Goal: Book appointment/travel/reservation

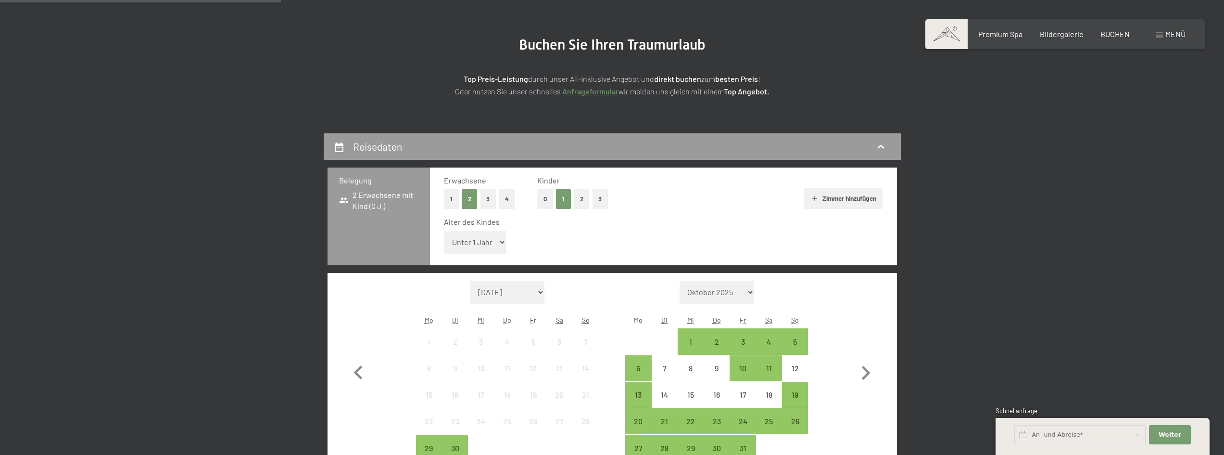
click at [482, 244] on select "Unter 1 Jahr 1 Jahr 2 Jahre 3 Jahre 4 Jahre 5 Jahre 6 Jahre 7 Jahre 8 Jahre 9 J…" at bounding box center [475, 241] width 63 height 23
select select "1"
click at [444, 230] on select "Unter 1 Jahr 1 Jahr 2 Jahre 3 Jahre 4 Jahre 5 Jahre 6 Jahre 7 Jahre 8 Jahre 9 J…" at bounding box center [475, 241] width 63 height 23
click at [863, 368] on icon "button" at bounding box center [866, 373] width 9 height 14
select select "[DATE]"
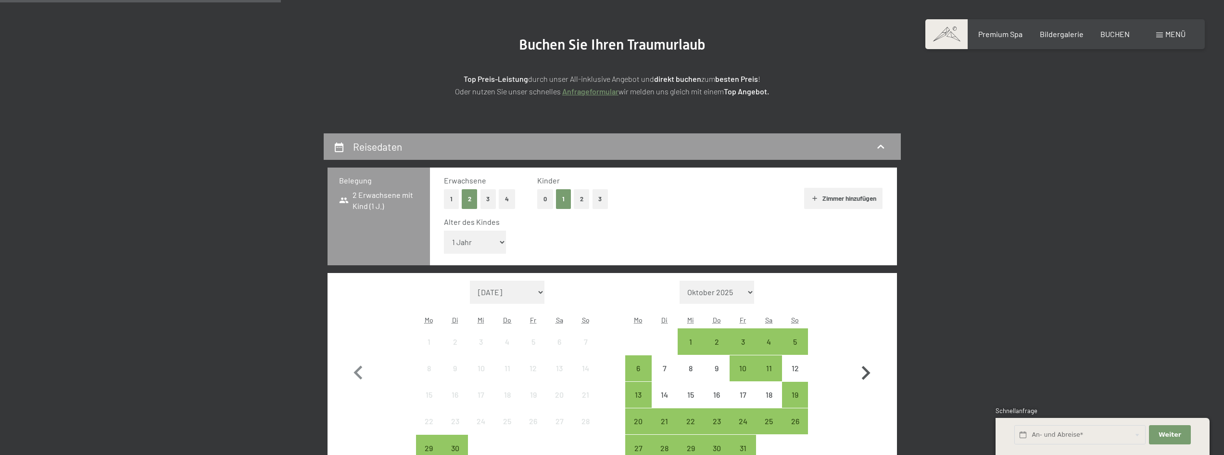
select select "[DATE]"
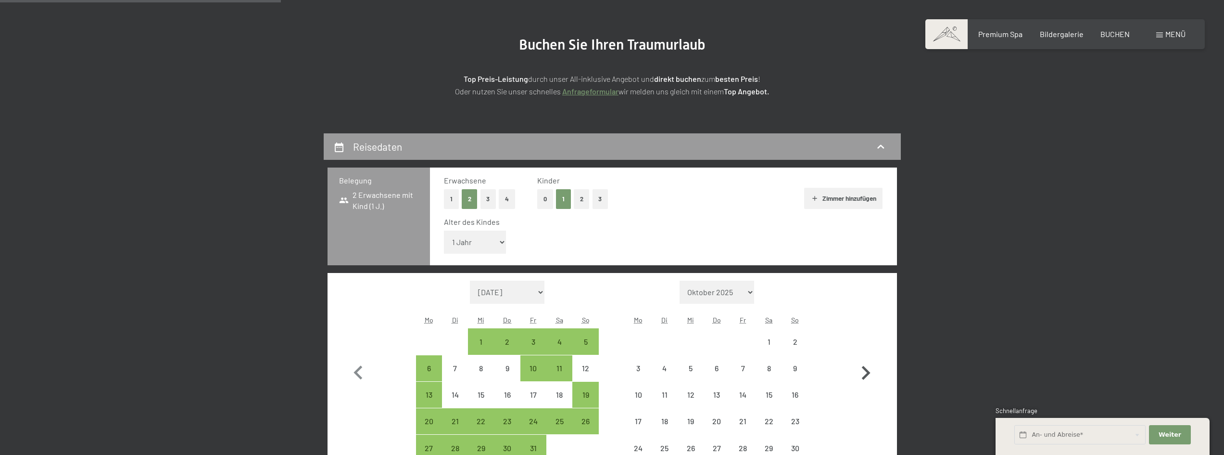
click at [863, 368] on icon "button" at bounding box center [866, 373] width 9 height 14
select select "[DATE]"
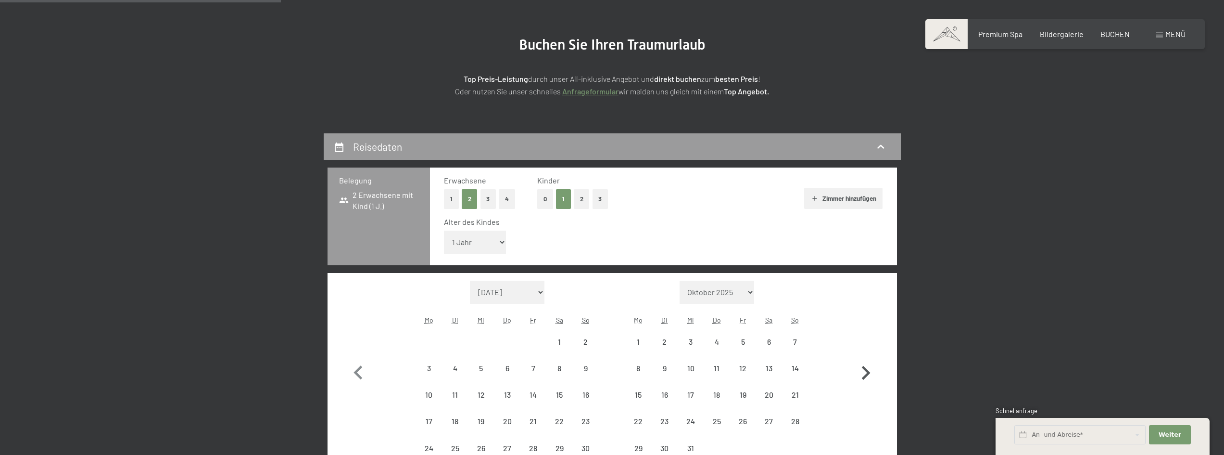
select select "[DATE]"
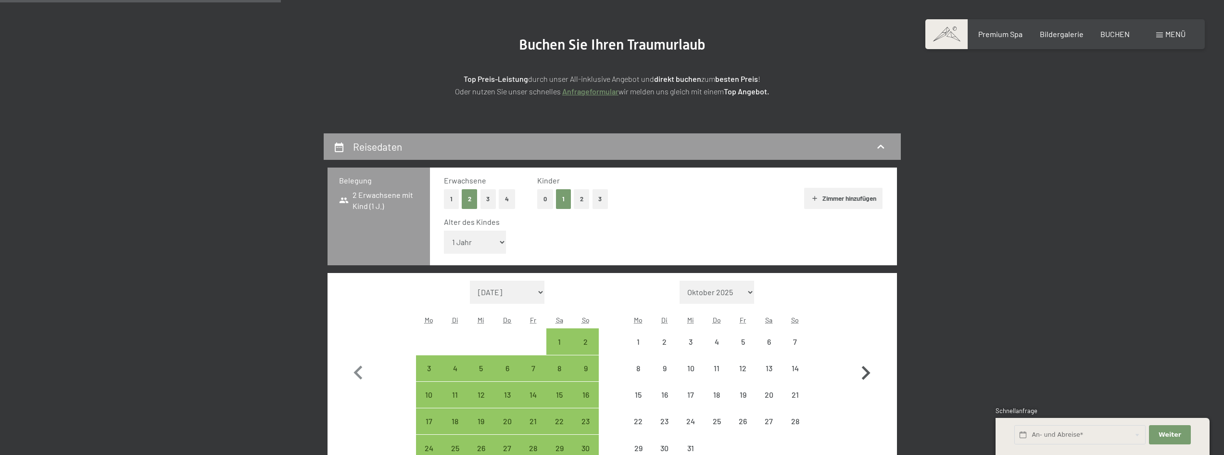
select select "[DATE]"
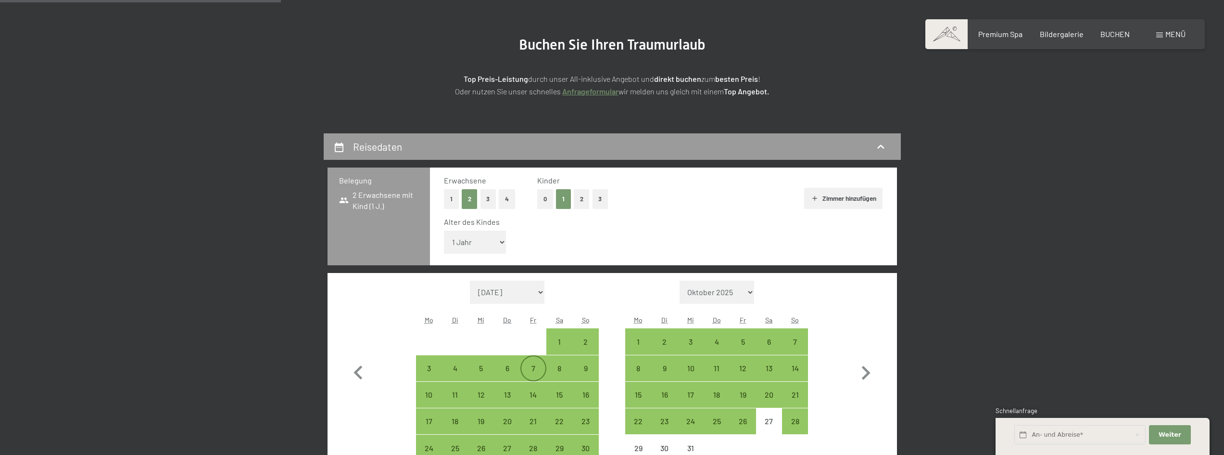
click at [537, 374] on div "7" at bounding box center [533, 376] width 24 height 24
select select "[DATE]"
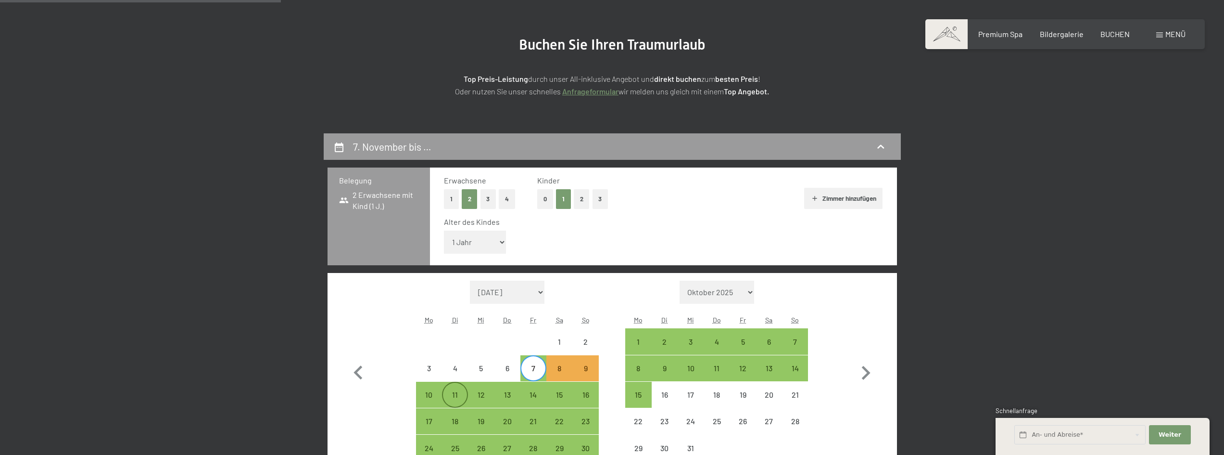
click at [460, 391] on div "11" at bounding box center [455, 403] width 24 height 24
select select "[DATE]"
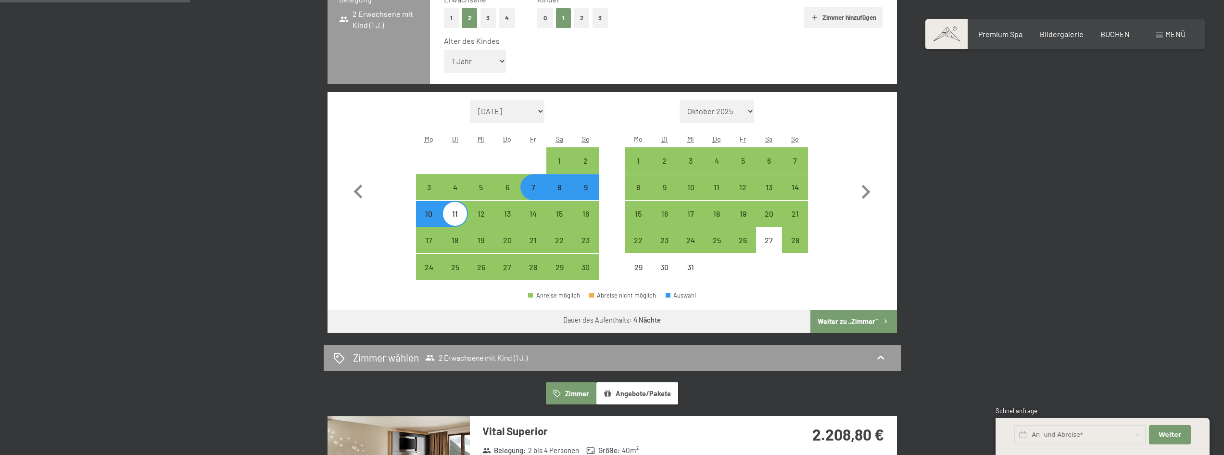
scroll to position [289, 0]
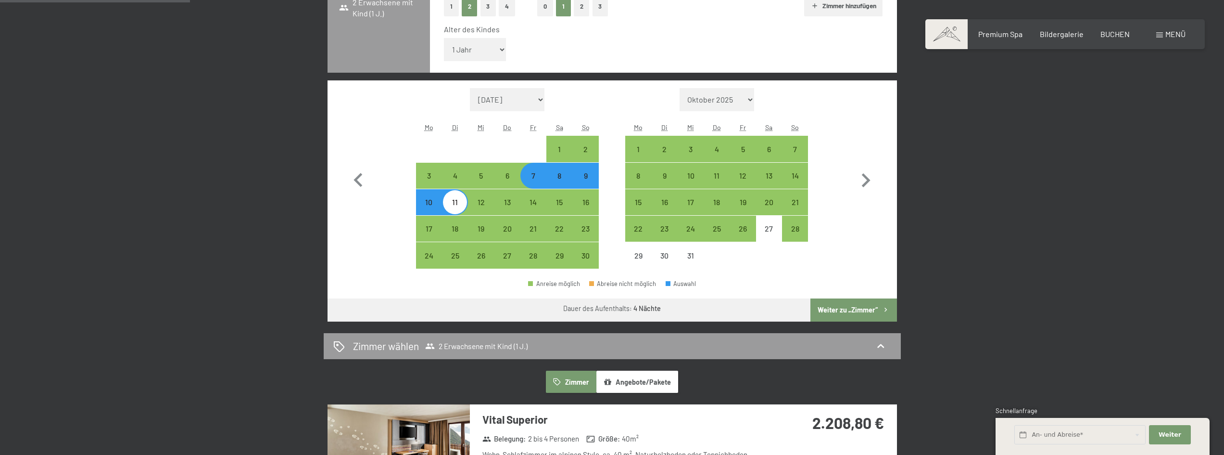
click at [850, 310] on button "Weiter zu „Zimmer“" at bounding box center [854, 309] width 86 height 23
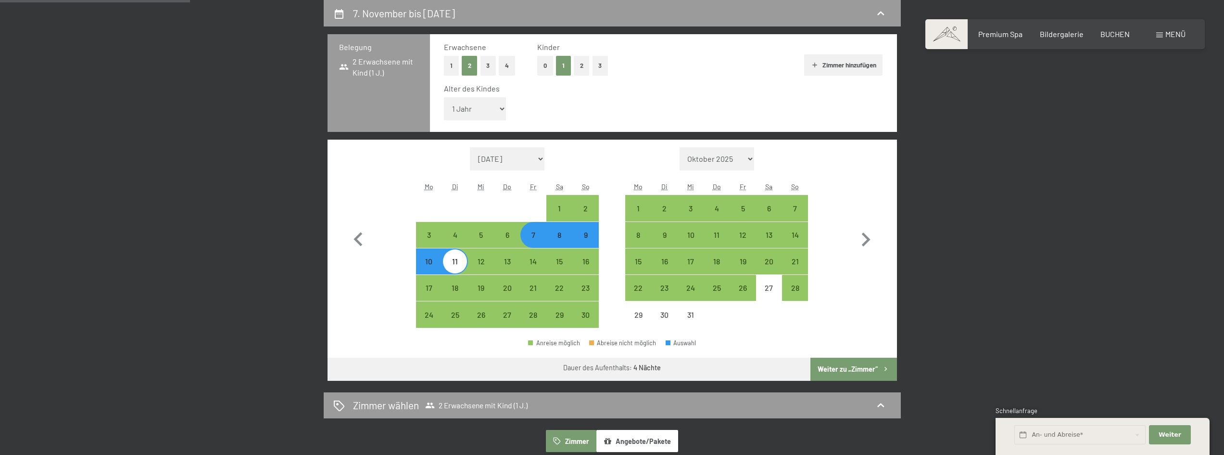
select select "[DATE]"
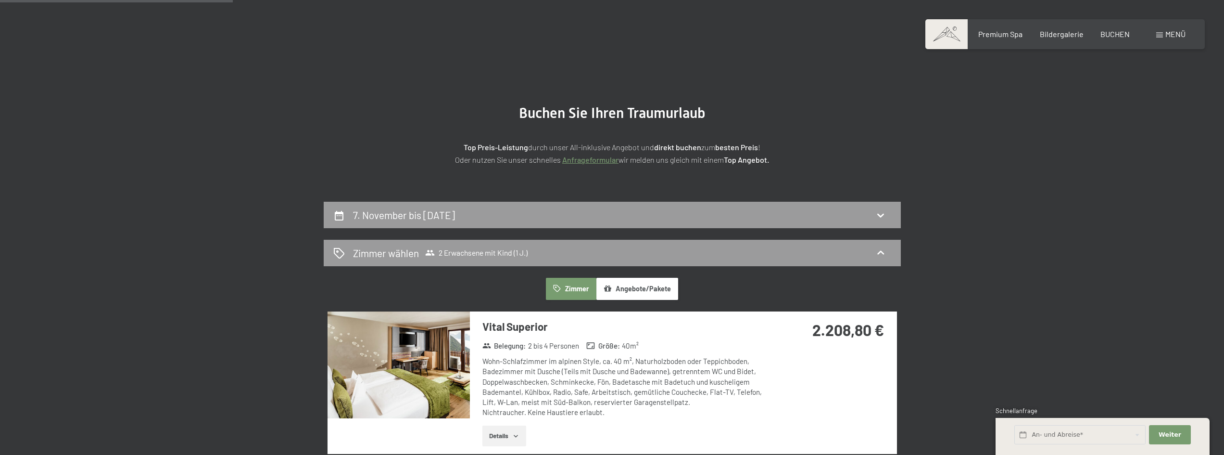
scroll to position [0, 0]
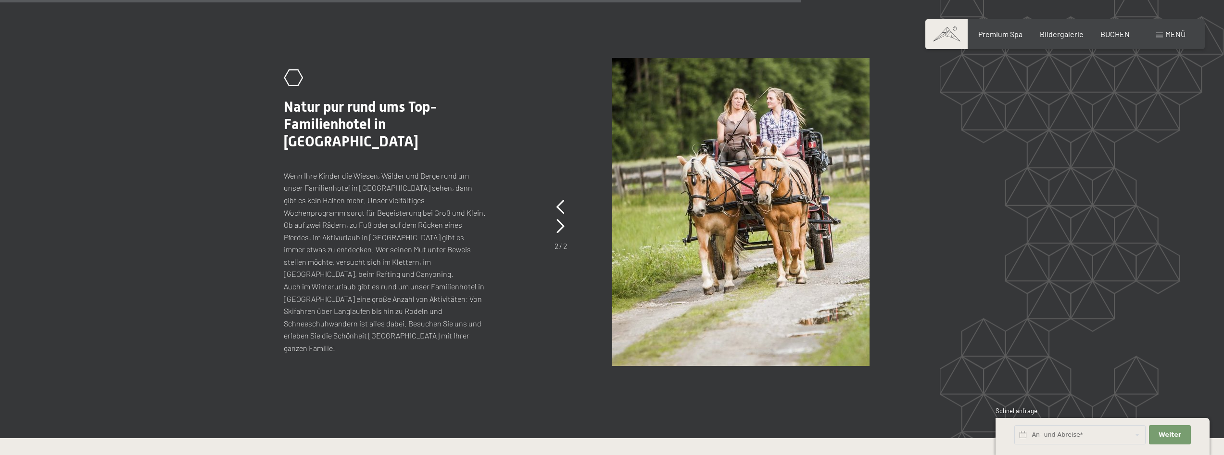
scroll to position [5676, 0]
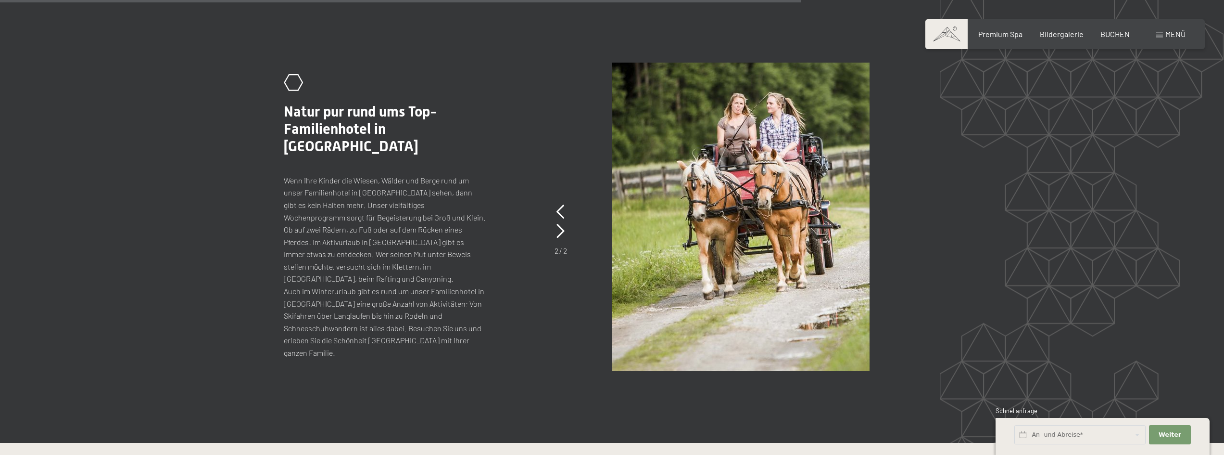
click at [820, 180] on img at bounding box center [740, 217] width 257 height 308
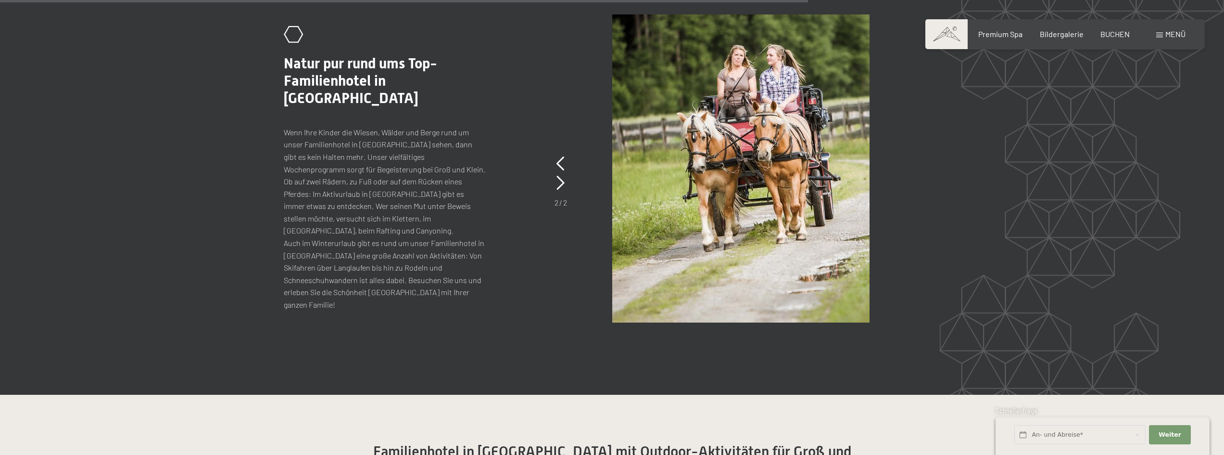
click at [1169, 35] on span "Menü" at bounding box center [1176, 33] width 20 height 9
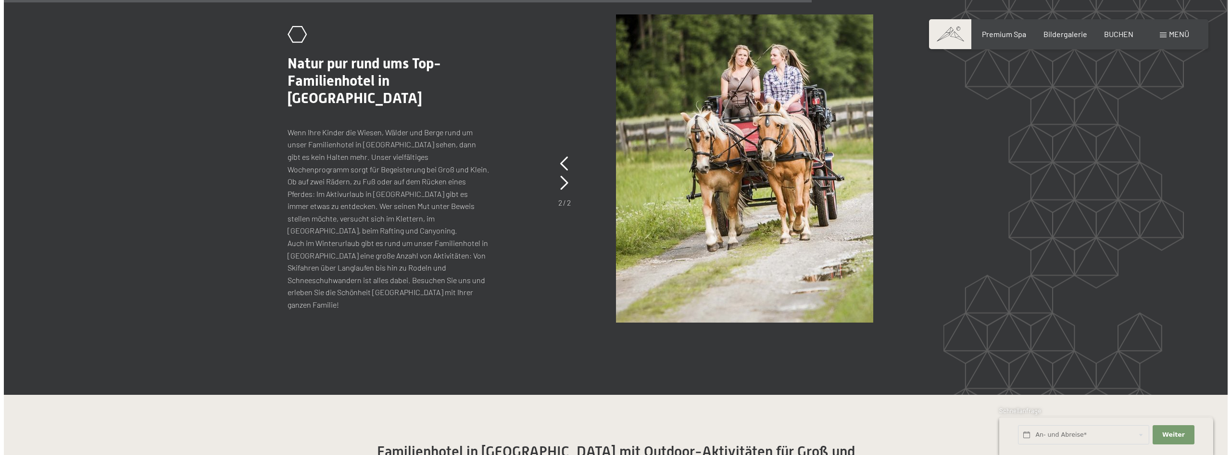
scroll to position [5743, 0]
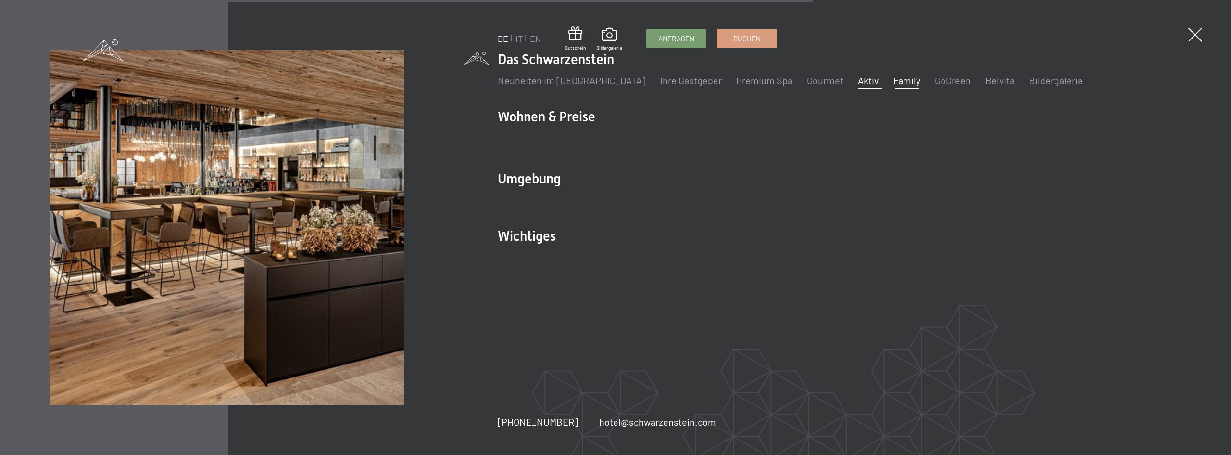
click at [858, 85] on link "Aktiv" at bounding box center [868, 81] width 21 height 12
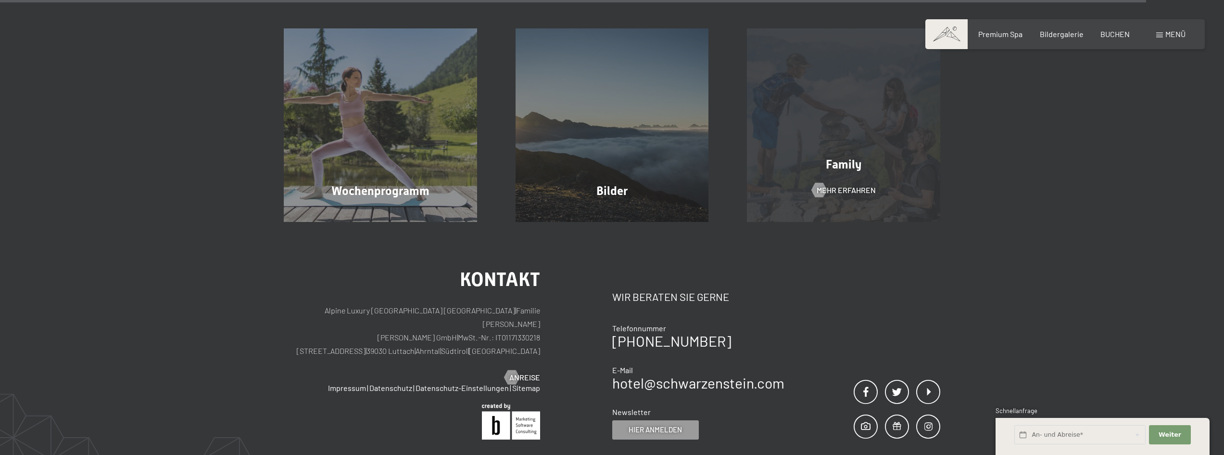
scroll to position [2838, 0]
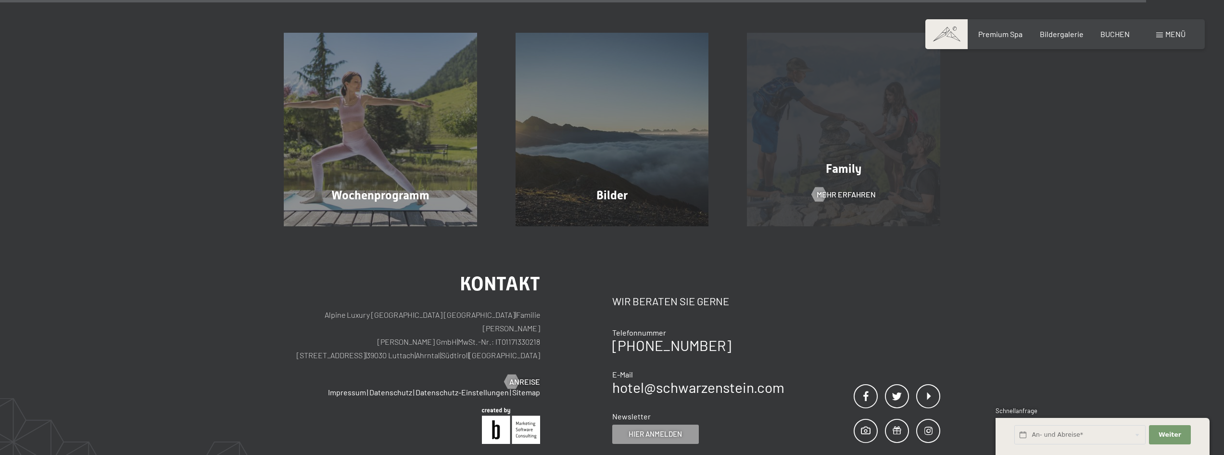
click at [877, 136] on div "Family Mehr erfahren" at bounding box center [844, 129] width 232 height 193
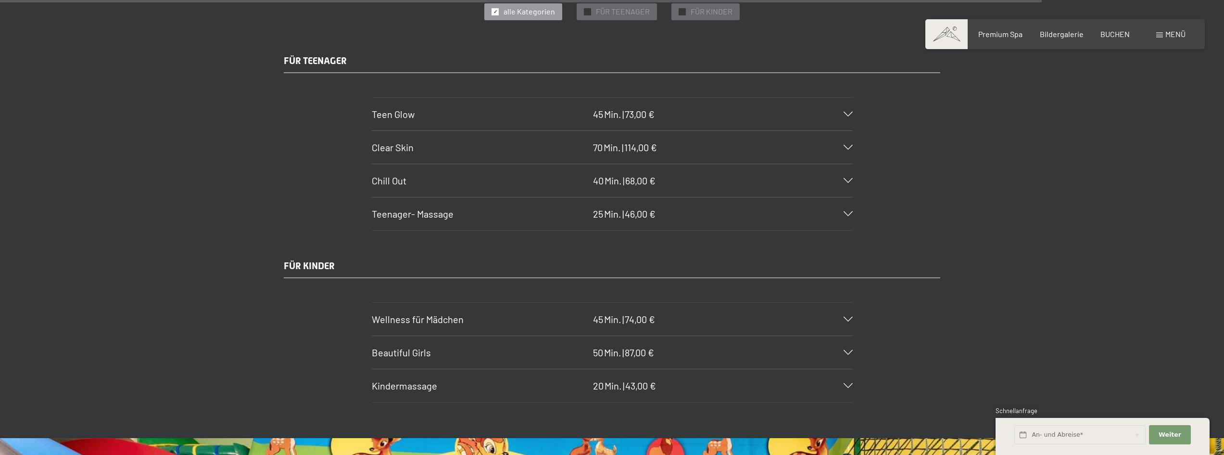
scroll to position [7366, 0]
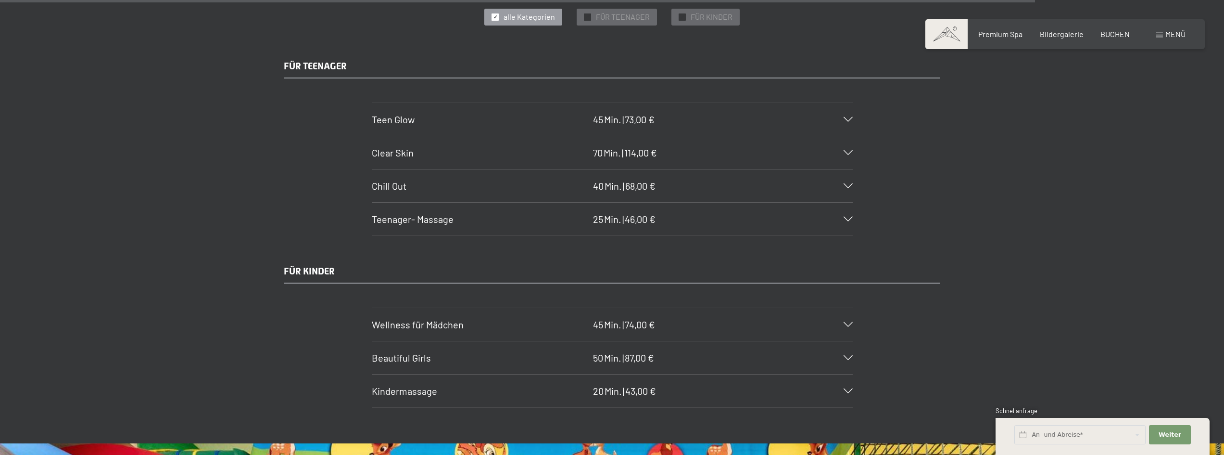
click at [847, 374] on div "Kindermassage 20 Min. | 43,00 €" at bounding box center [612, 390] width 481 height 33
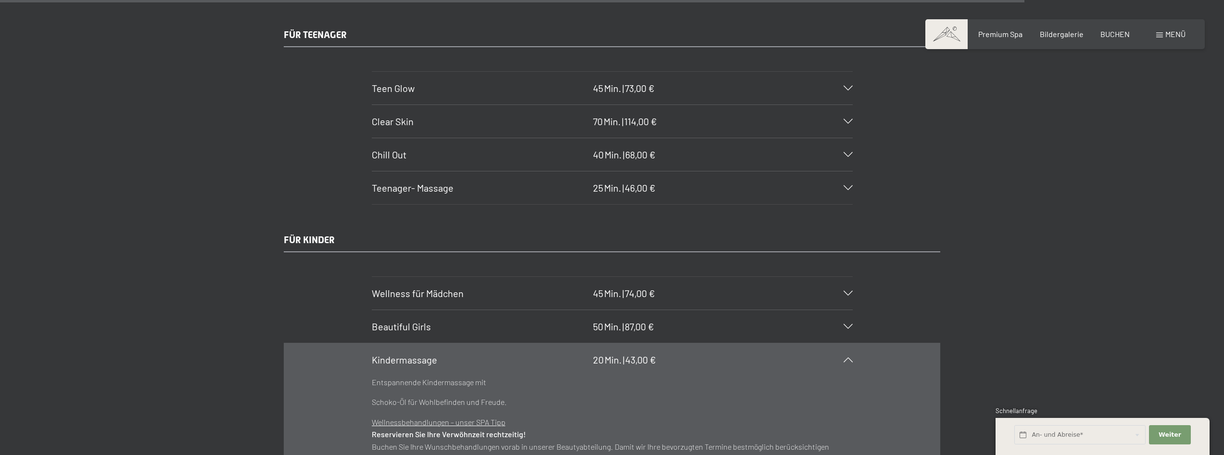
scroll to position [7463, 0]
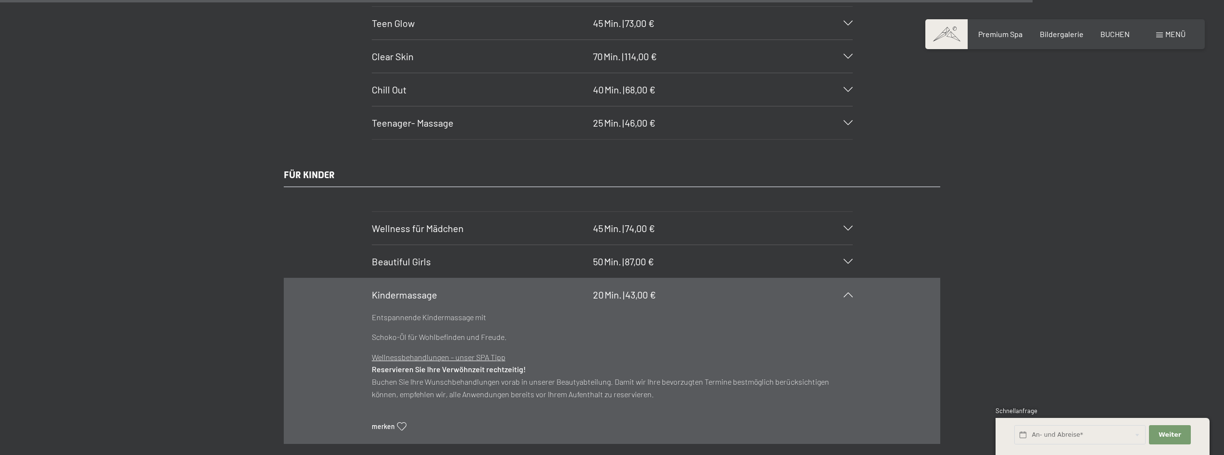
click at [443, 352] on u "Wellnessbehandlungen – unser SPA Tipp" at bounding box center [439, 356] width 134 height 9
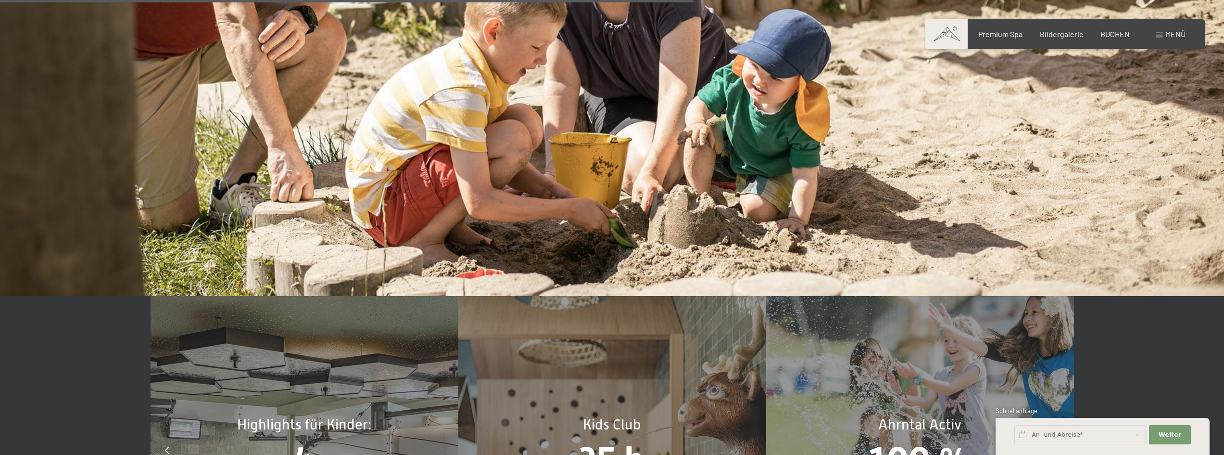
scroll to position [5009, 0]
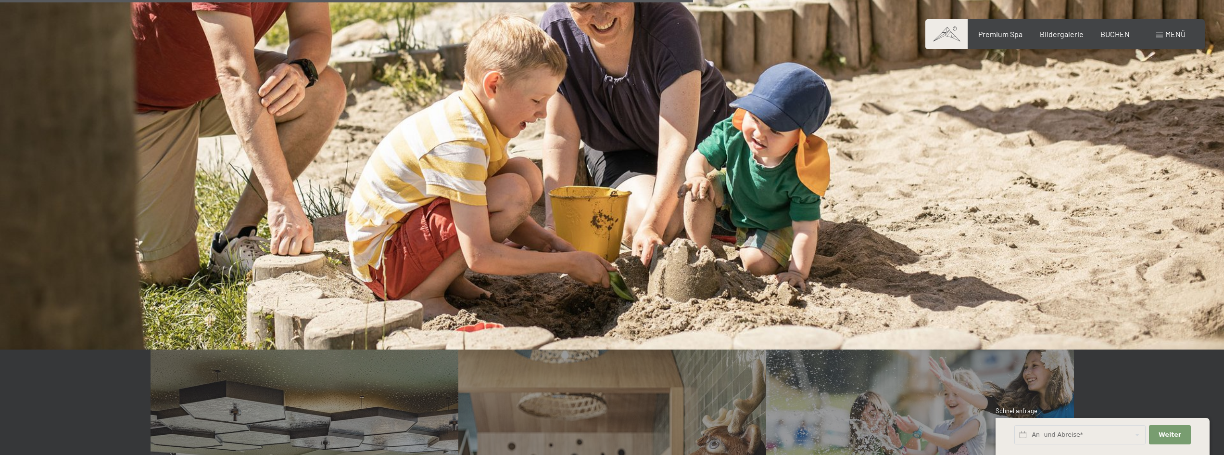
click at [1174, 35] on span "Menü" at bounding box center [1176, 33] width 20 height 9
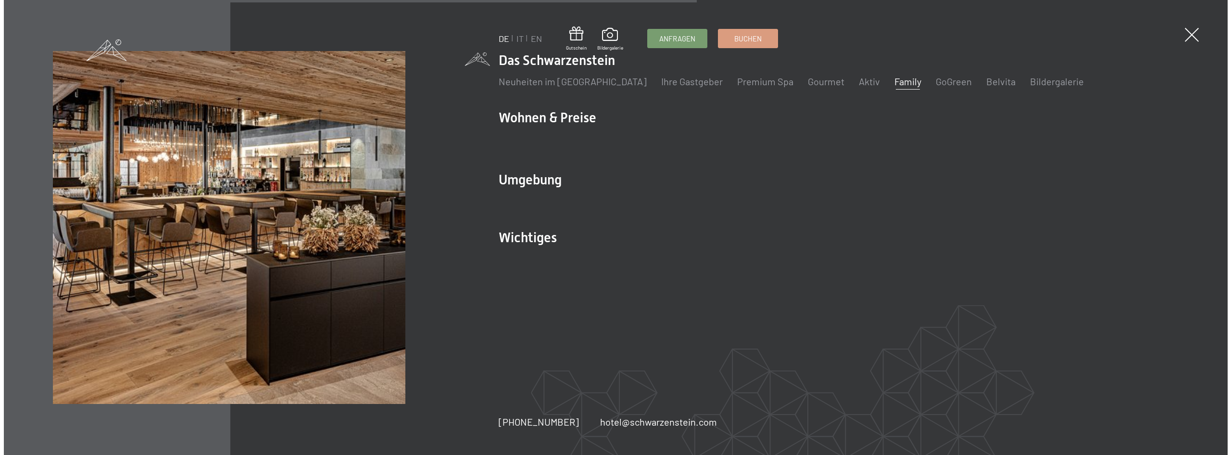
scroll to position [5025, 0]
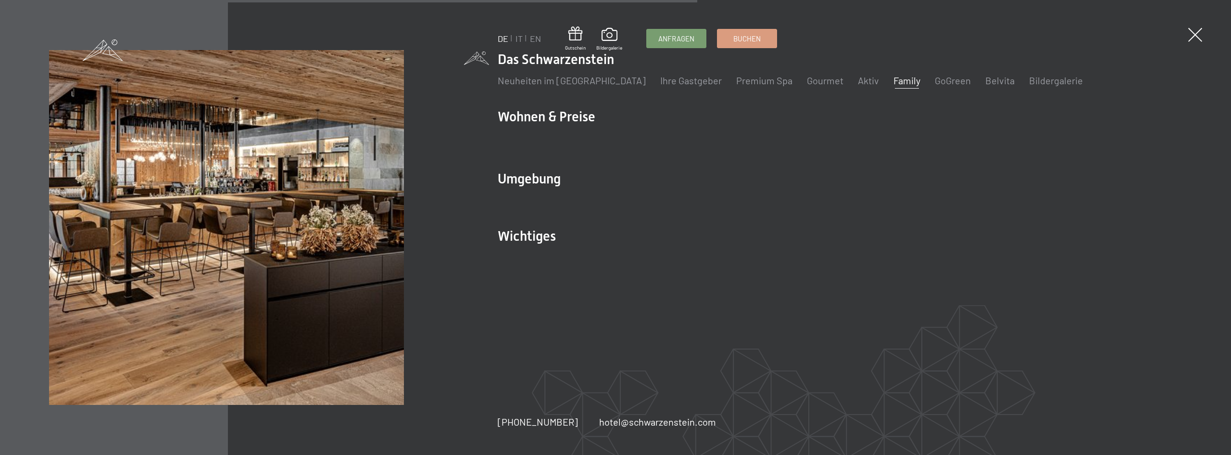
click at [894, 84] on link "Family" at bounding box center [907, 81] width 27 height 12
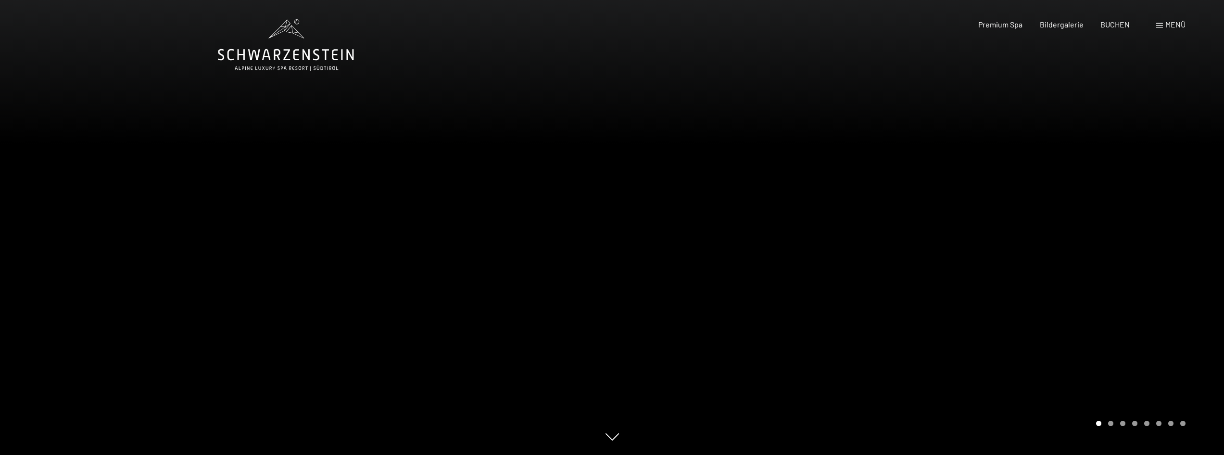
click at [1180, 24] on span "Menü" at bounding box center [1176, 24] width 20 height 9
